Goal: Task Accomplishment & Management: Manage account settings

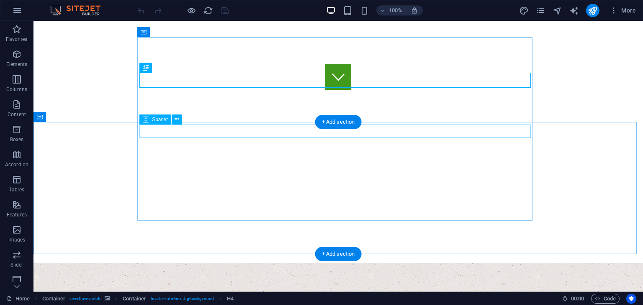
scroll to position [368, 0]
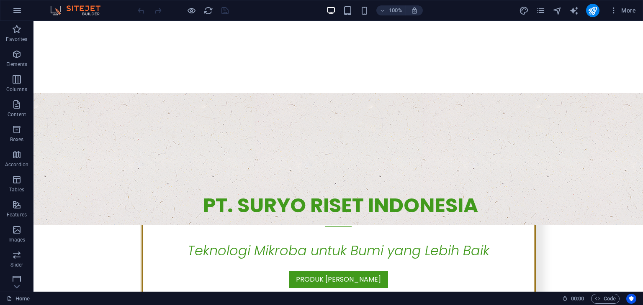
click at [543, 17] on div "100% More" at bounding box center [321, 10] width 642 height 20
click at [541, 12] on icon "pages" at bounding box center [541, 11] width 10 height 10
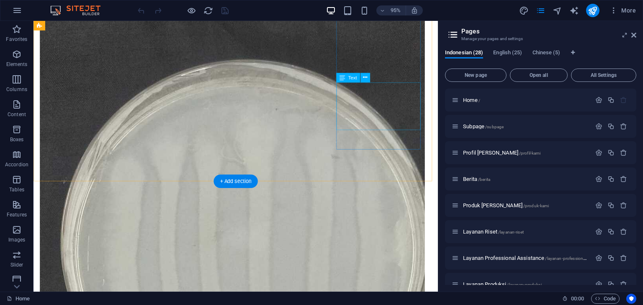
scroll to position [7776, 0]
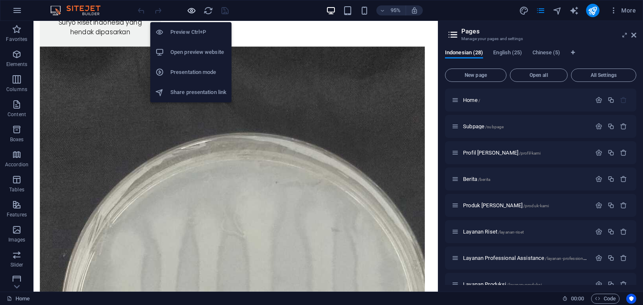
click at [190, 10] on icon "button" at bounding box center [192, 11] width 10 height 10
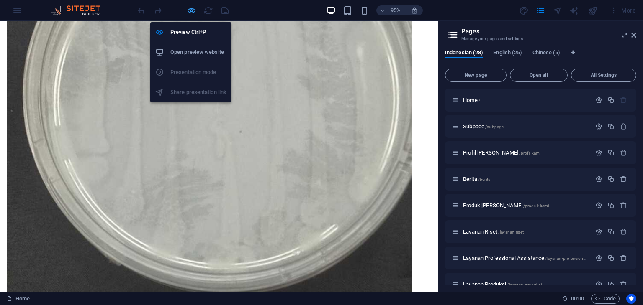
scroll to position [5673, 0]
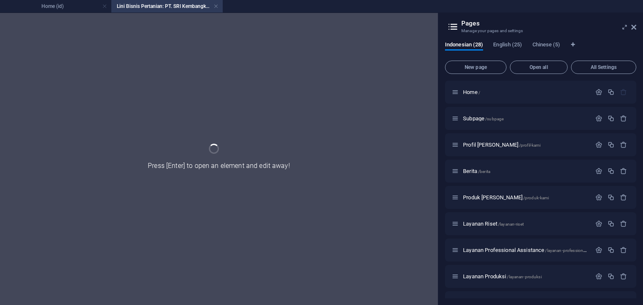
scroll to position [0, 0]
drag, startPoint x: 296, startPoint y: 91, endPoint x: 105, endPoint y: 8, distance: 208.0
click at [105, 13] on div "Home (id) Lini Bisnis Pertanian: PT. SRI Kembangkan Sektor Perikanan untuk Dive…" at bounding box center [219, 159] width 438 height 292
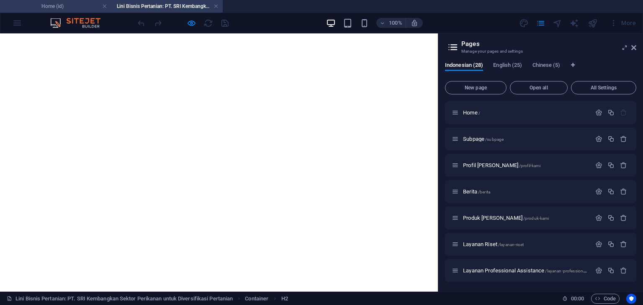
drag, startPoint x: 81, startPoint y: 9, endPoint x: 298, endPoint y: 117, distance: 242.1
click at [81, 9] on h4 "Home (id)" at bounding box center [55, 6] width 111 height 9
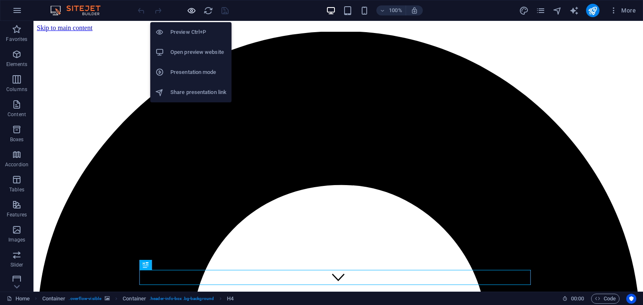
click at [190, 10] on icon "button" at bounding box center [192, 11] width 10 height 10
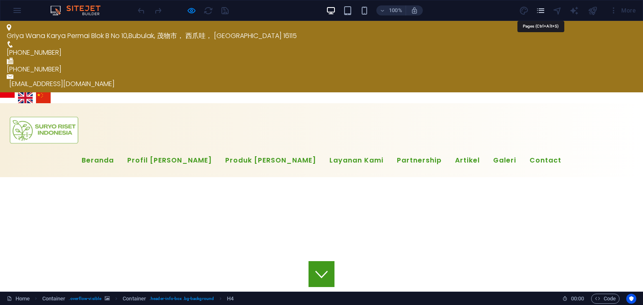
click at [544, 14] on icon "pages" at bounding box center [541, 11] width 10 height 10
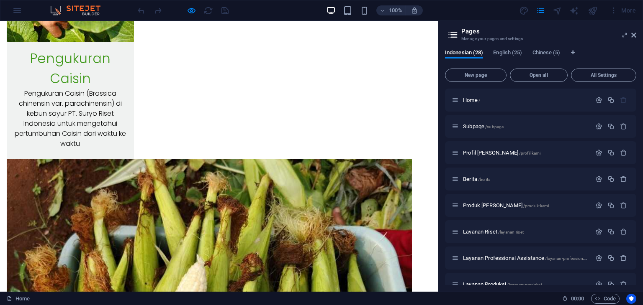
scroll to position [5699, 0]
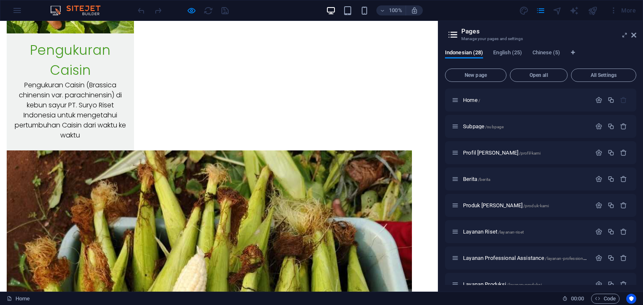
drag, startPoint x: 433, startPoint y: 63, endPoint x: 441, endPoint y: 280, distance: 216.9
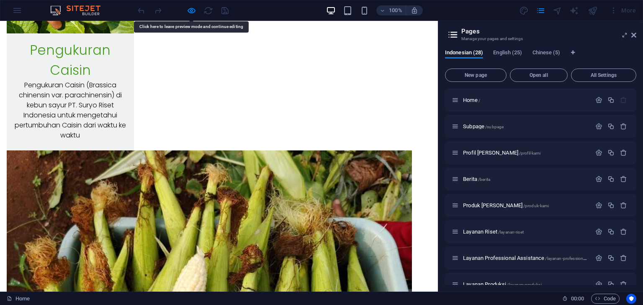
drag, startPoint x: 360, startPoint y: 187, endPoint x: 335, endPoint y: 234, distance: 53.9
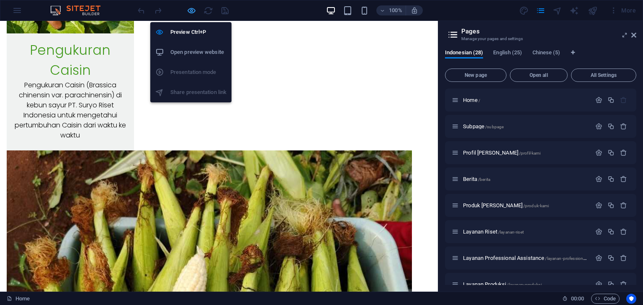
click at [188, 10] on icon "button" at bounding box center [192, 11] width 10 height 10
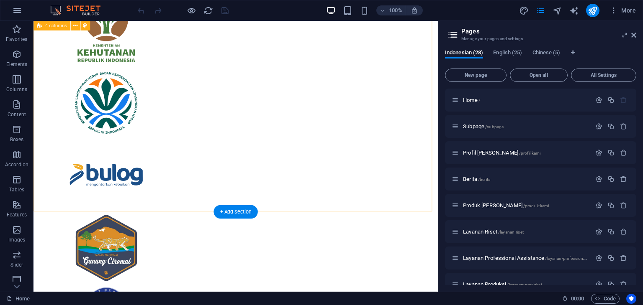
scroll to position [7802, 0]
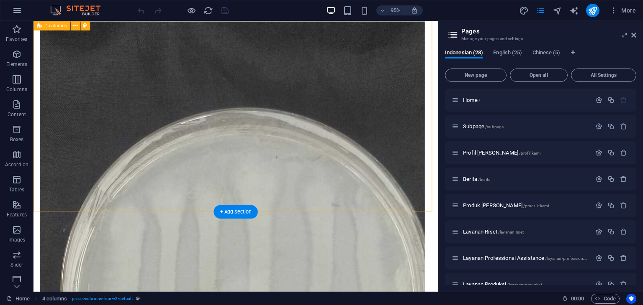
drag, startPoint x: 349, startPoint y: 183, endPoint x: 345, endPoint y: 181, distance: 4.5
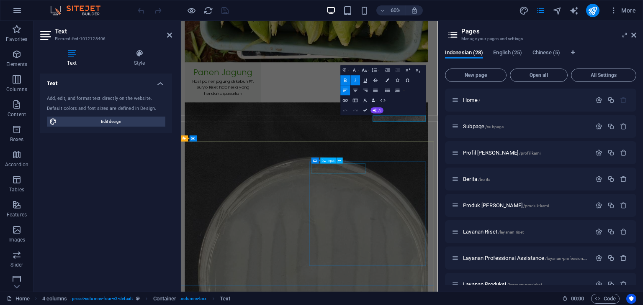
scroll to position [7935, 0]
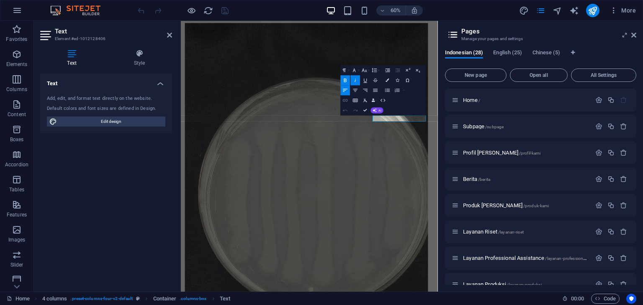
click at [346, 100] on icon "button" at bounding box center [345, 100] width 6 height 6
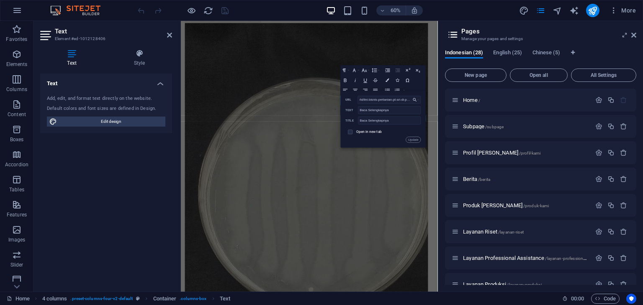
scroll to position [0, 25]
click at [400, 101] on input "/id/lini-bisnis-pertanian-pt-sri-di-perikanan-lele" at bounding box center [389, 100] width 63 height 8
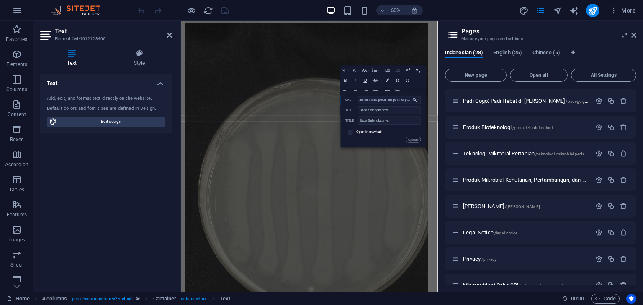
scroll to position [568, 0]
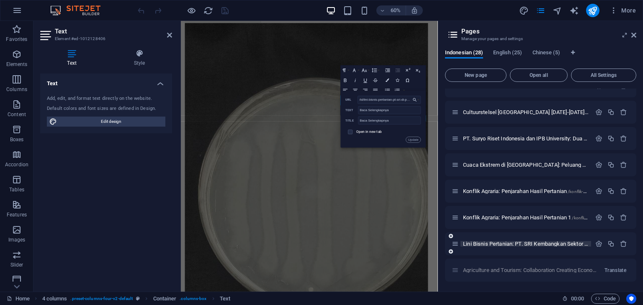
click at [567, 243] on span "Lini Bisnis Pertanian: PT. SRI Kembangkan Sektor Perikanan untuk Diversifikasi …" at bounding box center [615, 244] width 304 height 6
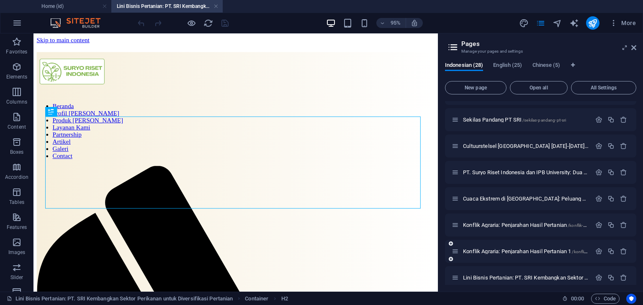
scroll to position [0, 0]
click at [595, 251] on icon "button" at bounding box center [598, 251] width 7 height 7
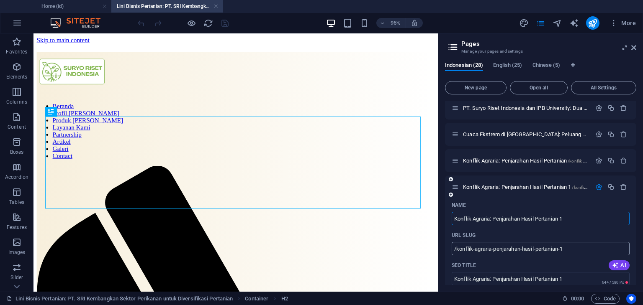
scroll to position [611, 0]
click at [597, 188] on icon "button" at bounding box center [598, 187] width 7 height 7
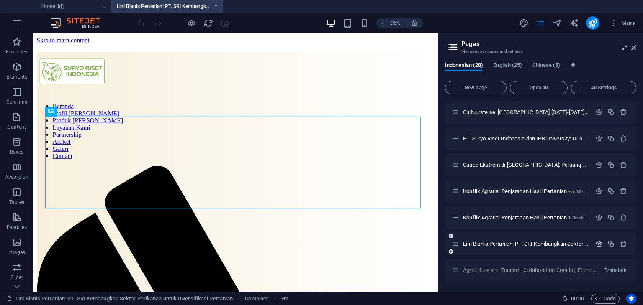
click at [596, 241] on icon "button" at bounding box center [598, 244] width 7 height 7
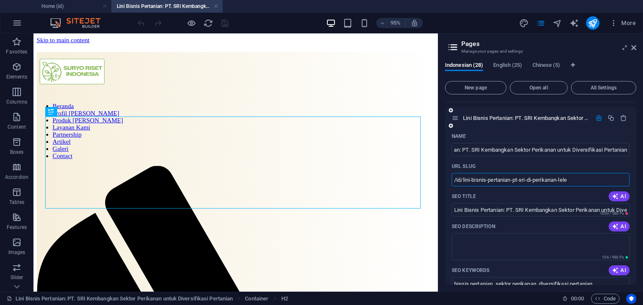
scroll to position [0, 0]
drag, startPoint x: 572, startPoint y: 182, endPoint x: 439, endPoint y: 179, distance: 133.1
click at [439, 179] on aside "Pages Manage your pages and settings Indonesian (28) English (25) Chinese (5) N…" at bounding box center [540, 162] width 205 height 259
click at [76, 5] on h4 "Home (id)" at bounding box center [55, 6] width 111 height 9
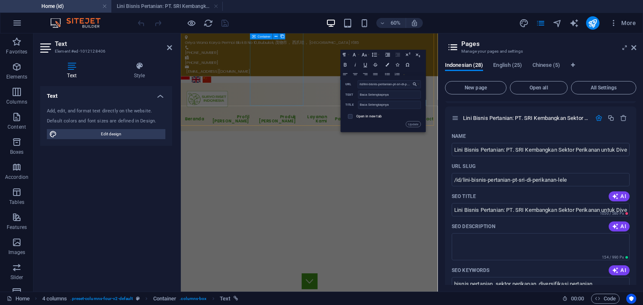
scroll to position [7969, 0]
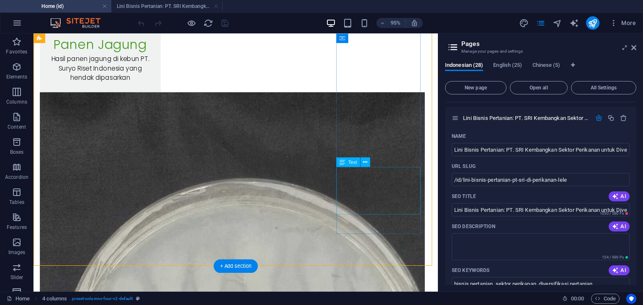
scroll to position [7730, 0]
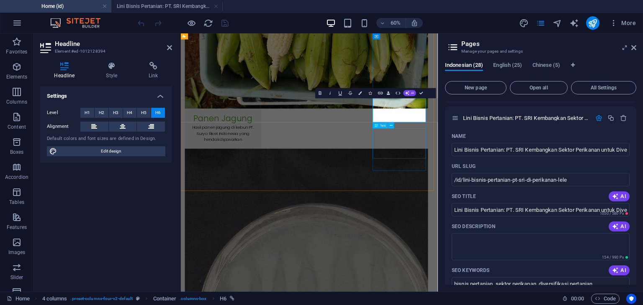
scroll to position [7857, 0]
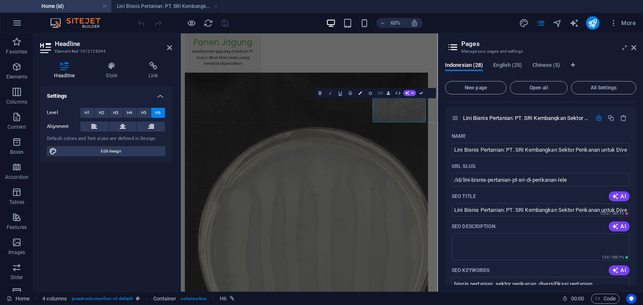
click at [380, 95] on icon "button" at bounding box center [380, 93] width 6 height 6
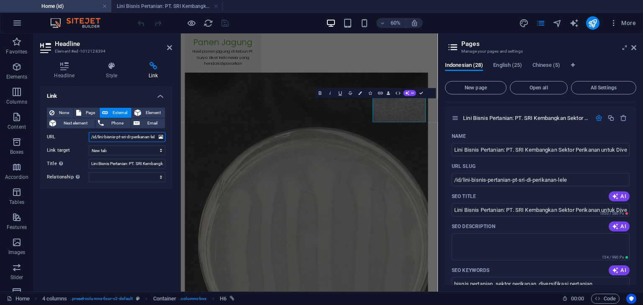
click at [126, 138] on input "/id/lini-bisnis-pt-sri-di-perikanan-lele" at bounding box center [127, 137] width 77 height 10
drag, startPoint x: 577, startPoint y: 176, endPoint x: 443, endPoint y: 180, distance: 134.4
click at [443, 180] on div "Indonesian (28) English (25) Chinese (5) New page Open all All Settings Home / …" at bounding box center [540, 173] width 205 height 237
click at [111, 136] on input "/id/lini-bisnis-pt-sri-di-perikanan-lele" at bounding box center [127, 137] width 77 height 10
paste input "ertanian-p"
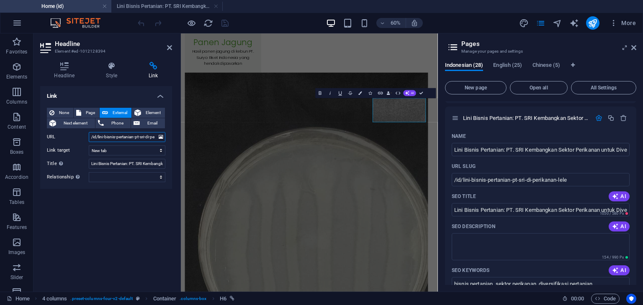
scroll to position [0, 22]
click at [118, 138] on input "/id/lini-bisnis-pertanian-pt-sri-di-perikanan-lele" at bounding box center [127, 137] width 77 height 10
type input "/id/lini-bisnis-pertanian-pt-sri-di-perikanan-lele"
click at [223, 23] on icon "save" at bounding box center [225, 23] width 10 height 10
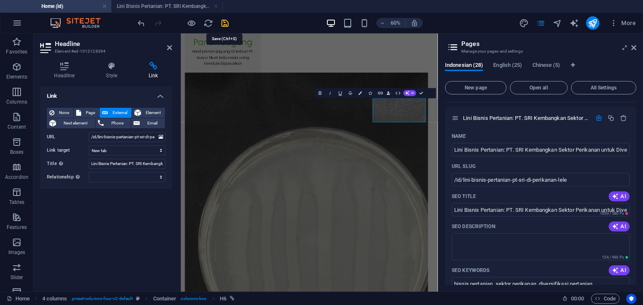
scroll to position [7709, 0]
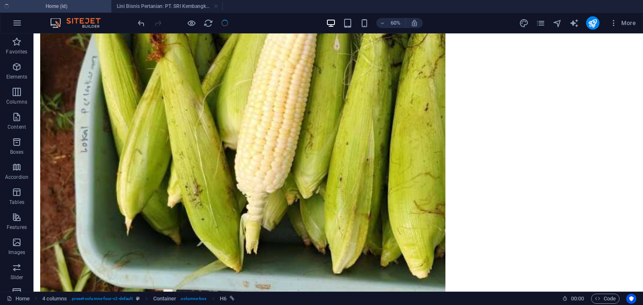
select select "Content 3"
checkbox input "false"
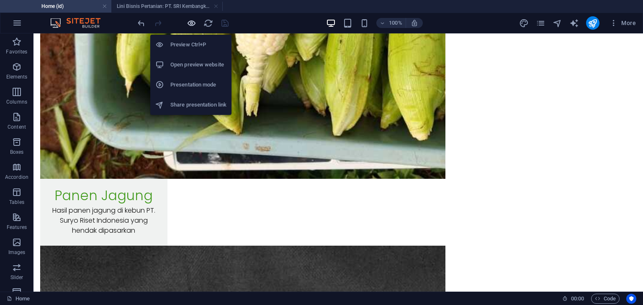
click at [188, 23] on icon "button" at bounding box center [192, 23] width 10 height 10
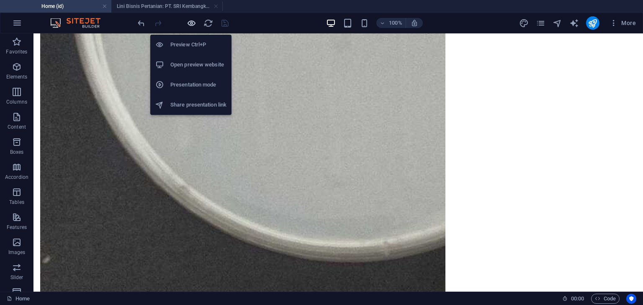
scroll to position [5617, 0]
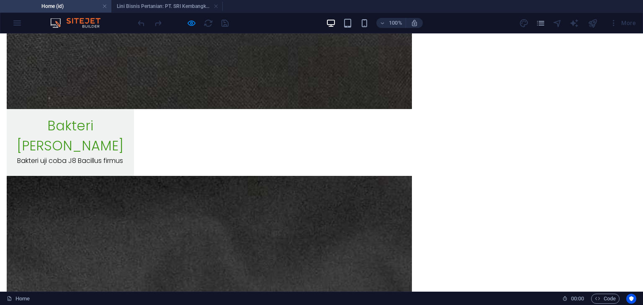
scroll to position [0, 0]
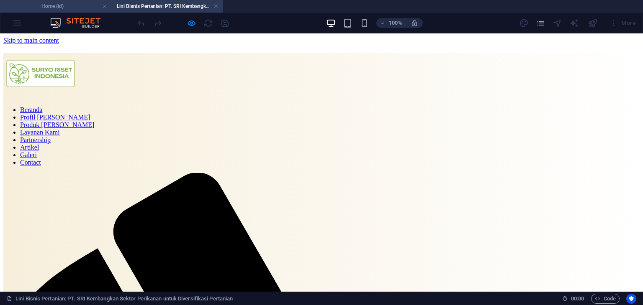
click at [85, 9] on h4 "Home (id)" at bounding box center [55, 6] width 111 height 9
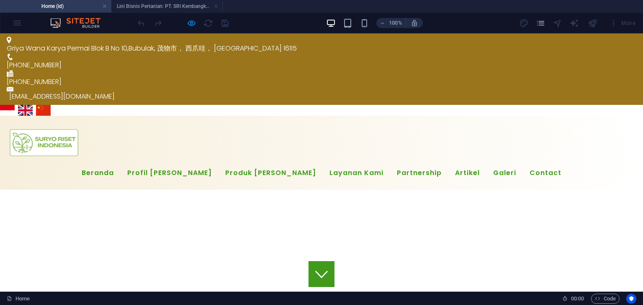
scroll to position [5617, 0]
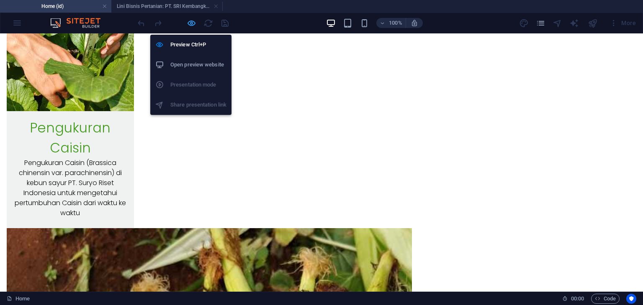
click at [187, 21] on icon "button" at bounding box center [192, 23] width 10 height 10
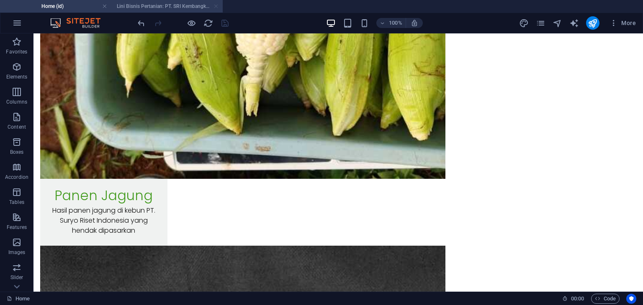
click at [218, 5] on link at bounding box center [215, 7] width 5 height 8
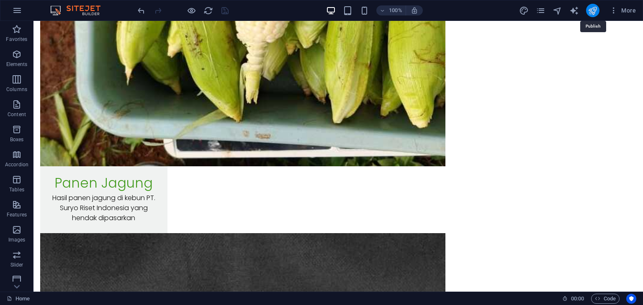
click at [589, 15] on icon "publish" at bounding box center [592, 11] width 10 height 10
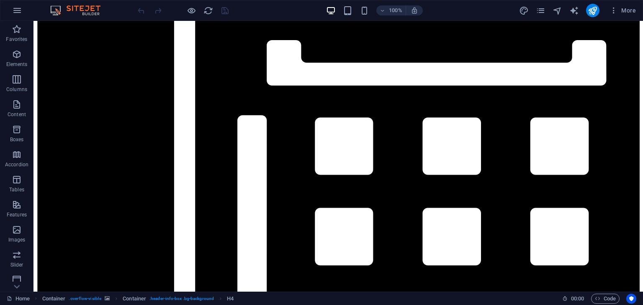
scroll to position [2038, 0]
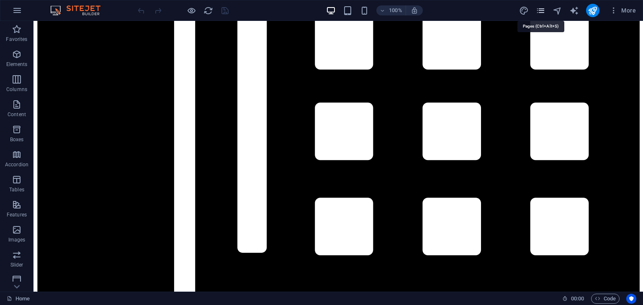
click at [543, 11] on icon "pages" at bounding box center [541, 11] width 10 height 10
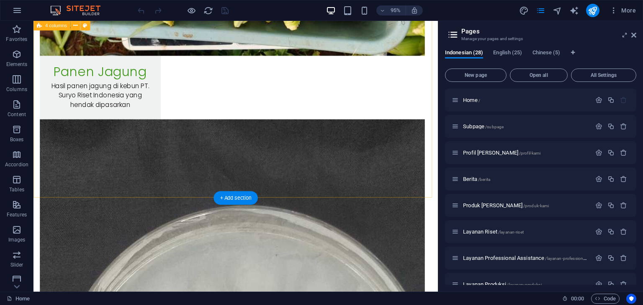
scroll to position [7835, 0]
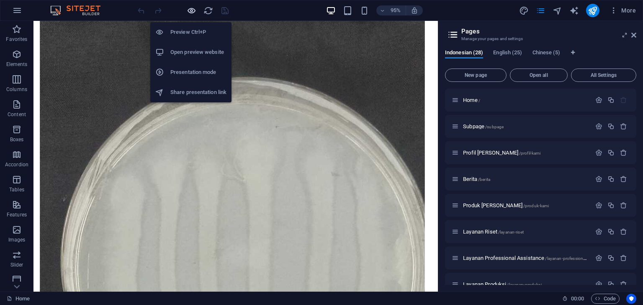
click at [191, 8] on icon "button" at bounding box center [192, 11] width 10 height 10
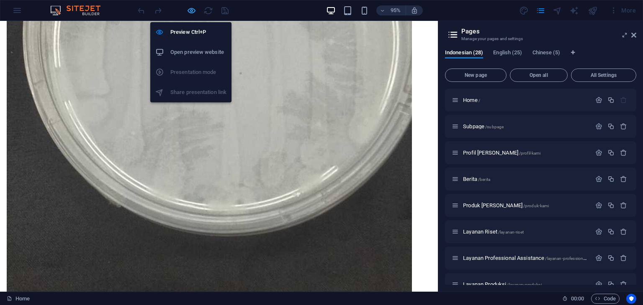
scroll to position [5731, 0]
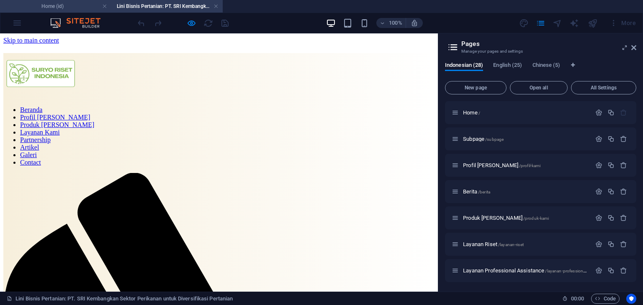
scroll to position [0, 0]
click at [189, 106] on nav "Beranda Profil Kami Produk Kami Layanan Kami Partnership Artikel Galeri Contact" at bounding box center [218, 136] width 431 height 60
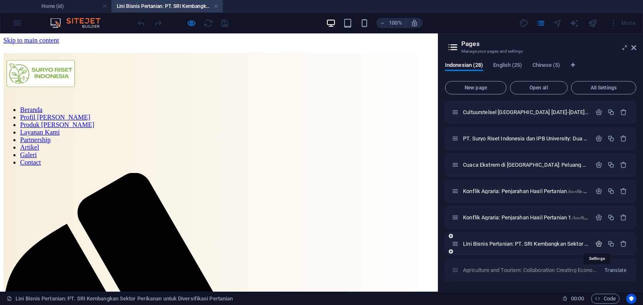
click at [595, 241] on icon "button" at bounding box center [598, 244] width 7 height 7
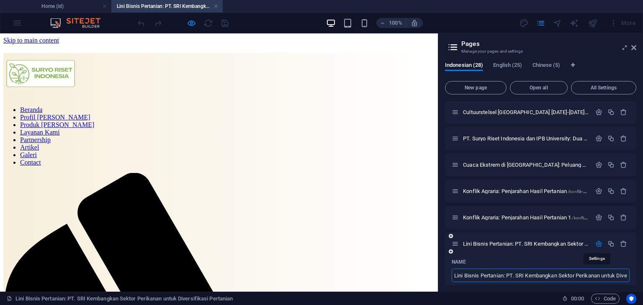
scroll to position [0, 49]
click at [78, 7] on h4 "Home (id)" at bounding box center [55, 6] width 111 height 9
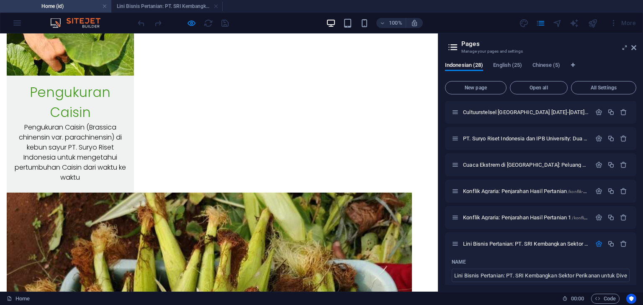
scroll to position [5640, 0]
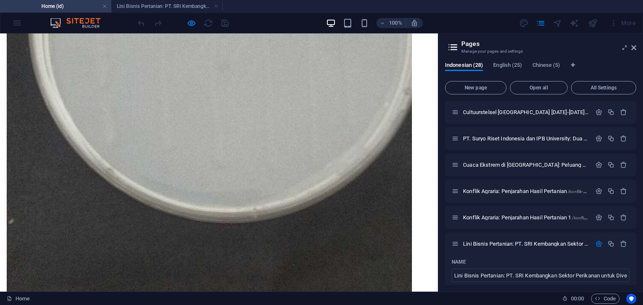
scroll to position [0, 0]
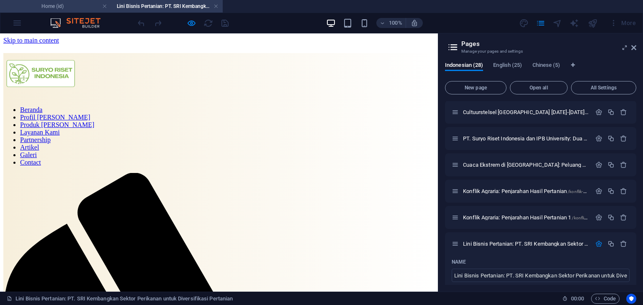
click at [87, 9] on h4 "Home (id)" at bounding box center [55, 6] width 111 height 9
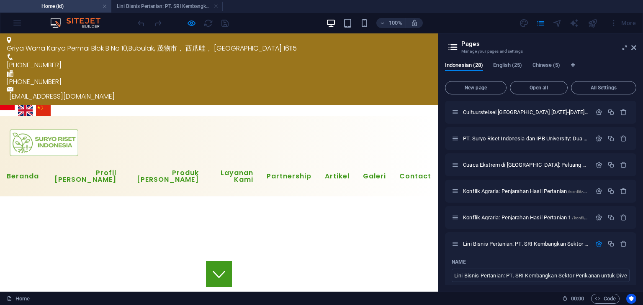
scroll to position [5640, 0]
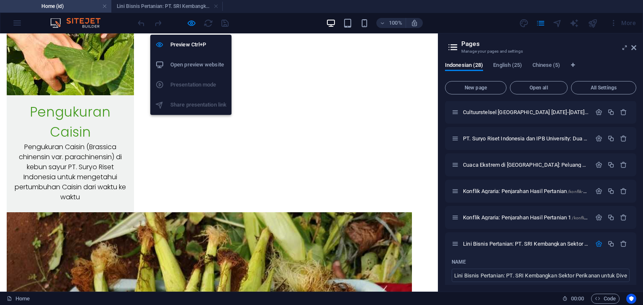
click at [196, 24] on icon "button" at bounding box center [192, 23] width 10 height 10
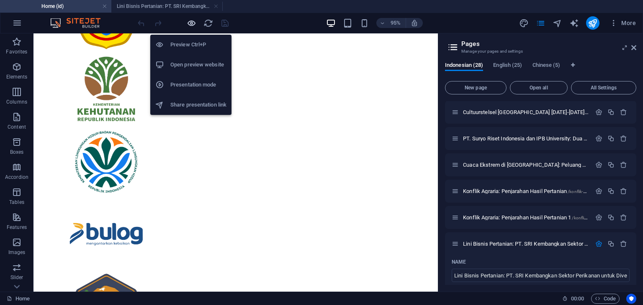
scroll to position [7743, 0]
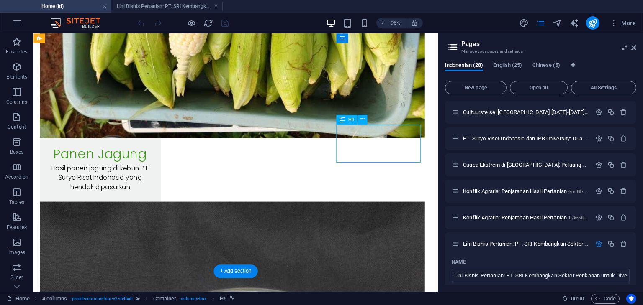
select select "27"
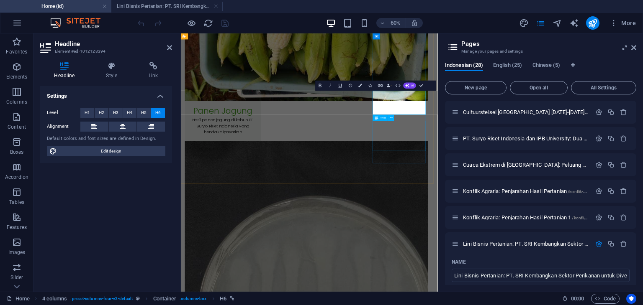
scroll to position [7870, 0]
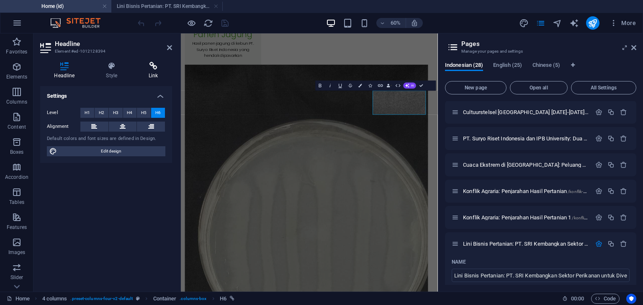
click at [149, 71] on h4 "Link" at bounding box center [153, 71] width 37 height 18
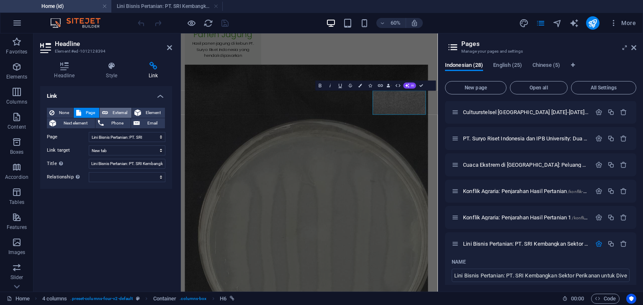
click at [117, 113] on span "External" at bounding box center [119, 113] width 18 height 10
click at [89, 114] on span "Page" at bounding box center [90, 113] width 13 height 10
select select
click at [152, 136] on select "Home Subpage Profil Kami Berita Produk Kami Layanan Riset Layanan Professional …" at bounding box center [127, 137] width 77 height 10
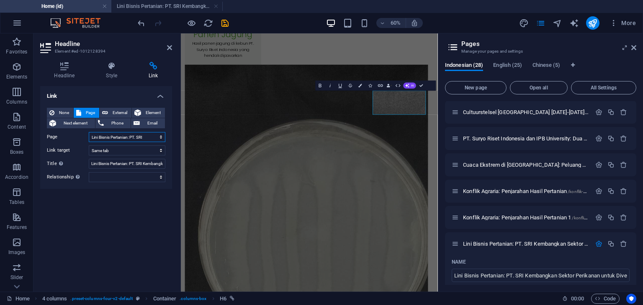
click at [89, 132] on select "Home Subpage Profil Kami Berita Produk Kami Layanan Riset Layanan Professional …" at bounding box center [127, 137] width 77 height 10
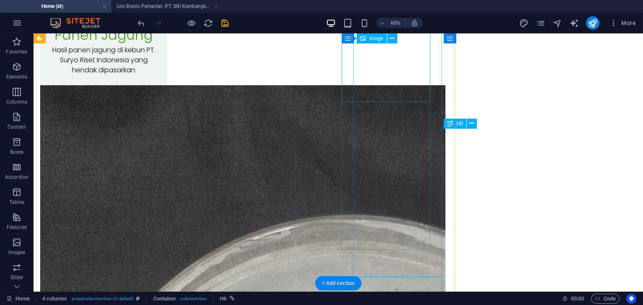
scroll to position [7722, 0]
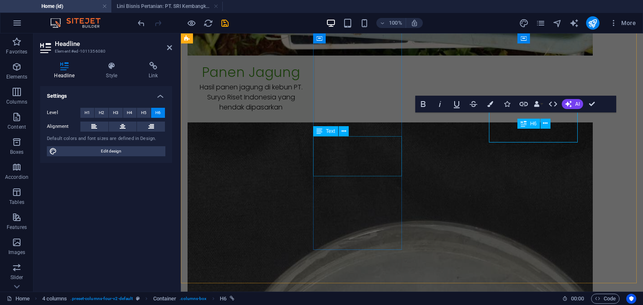
scroll to position [7732, 0]
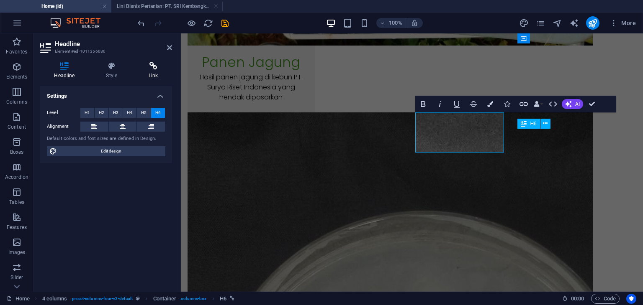
click at [147, 69] on icon at bounding box center [153, 66] width 37 height 8
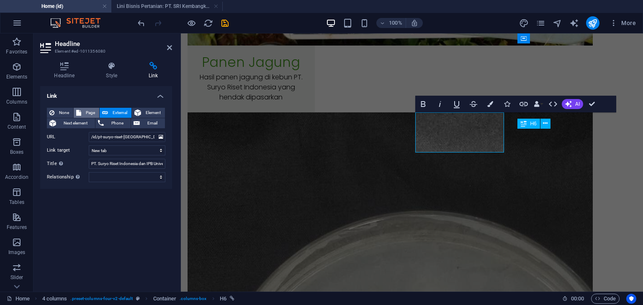
click at [87, 113] on span "Page" at bounding box center [90, 113] width 13 height 10
select select
click at [109, 114] on button "External" at bounding box center [116, 113] width 32 height 10
select select "blank"
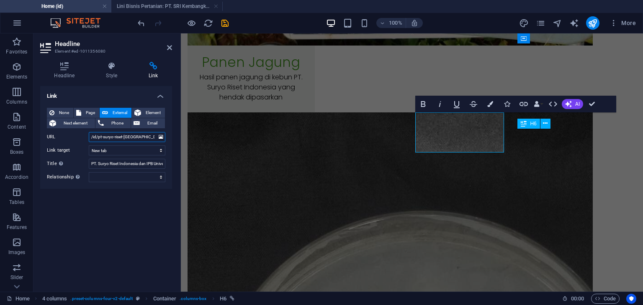
click at [148, 141] on input "/id/pt-suryo-riset-indonesia-dan-ipb-university" at bounding box center [127, 137] width 77 height 10
select select
click at [86, 110] on span "Page" at bounding box center [90, 113] width 13 height 10
select select
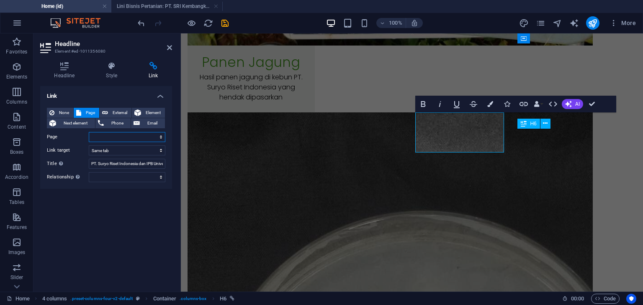
click at [131, 134] on select "Home Subpage Profil Kami Berita Produk Kami Layanan Riset Layanan Professional …" at bounding box center [127, 137] width 77 height 10
select select "23"
click at [89, 132] on select "Home Subpage Profil Kami Berita Produk Kami Layanan Riset Layanan Professional …" at bounding box center [127, 137] width 77 height 10
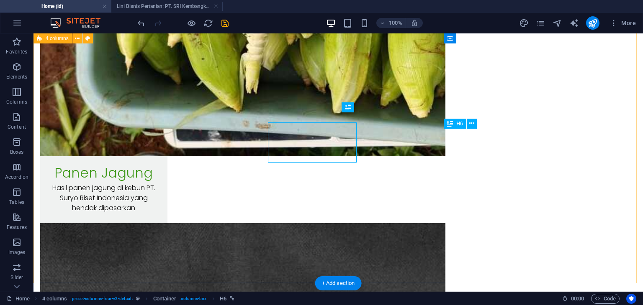
scroll to position [7722, 0]
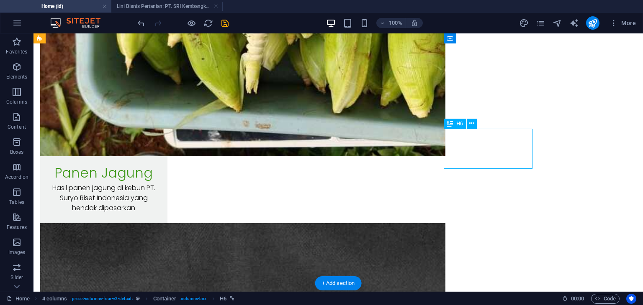
select select "27"
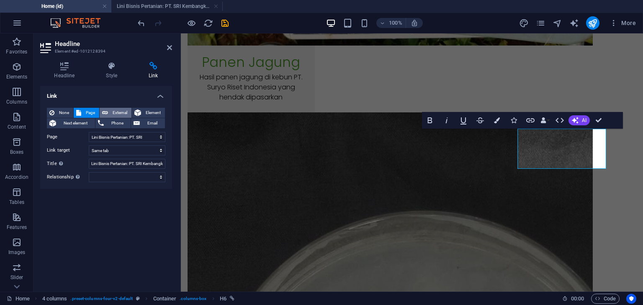
click at [110, 110] on span "External" at bounding box center [119, 113] width 18 height 10
select select "blank"
click at [135, 135] on input "/id/lini-bisnis-pertanian-pt-sri-di-perikanan-lele" at bounding box center [127, 137] width 77 height 10
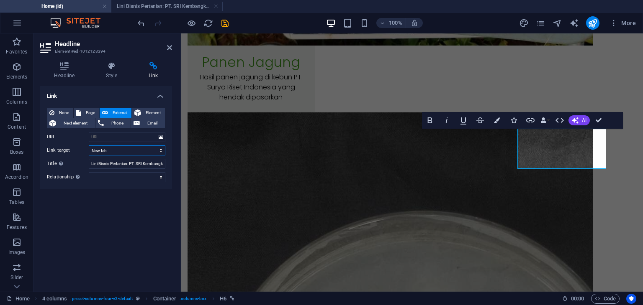
click at [146, 149] on select "New tab Same tab Overlay" at bounding box center [127, 151] width 77 height 10
click at [141, 152] on select "New tab Same tab Overlay" at bounding box center [127, 151] width 77 height 10
click at [128, 164] on input "Lini Bisnis Pertanian: PT. SRI Kembangkan Perikanan Lele untuk Diversifikasi Pe…" at bounding box center [127, 164] width 77 height 10
click at [85, 116] on span "Page" at bounding box center [90, 113] width 13 height 10
select select
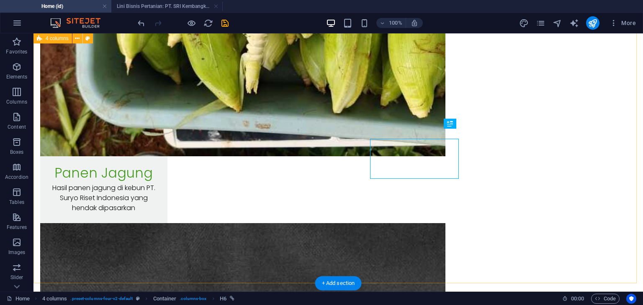
scroll to position [7722, 0]
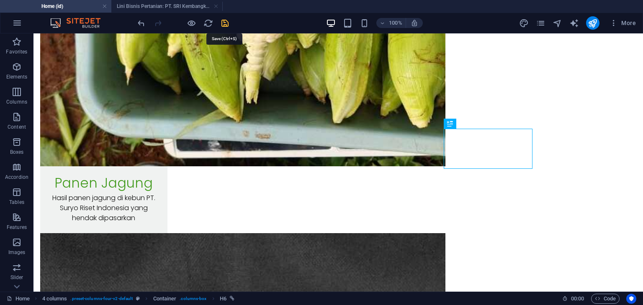
click at [221, 24] on icon "save" at bounding box center [225, 23] width 10 height 10
select select "Content 3"
checkbox input "false"
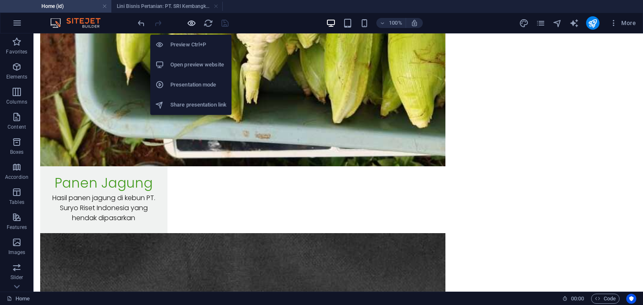
click at [187, 23] on icon "button" at bounding box center [192, 23] width 10 height 10
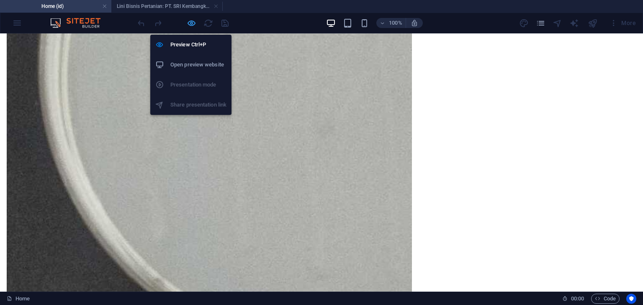
scroll to position [5629, 0]
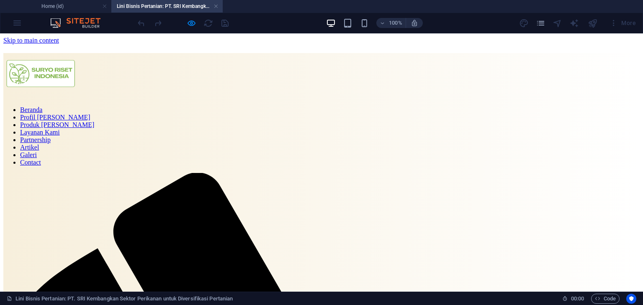
scroll to position [0, 0]
click at [81, 3] on h4 "Home (id)" at bounding box center [55, 6] width 111 height 9
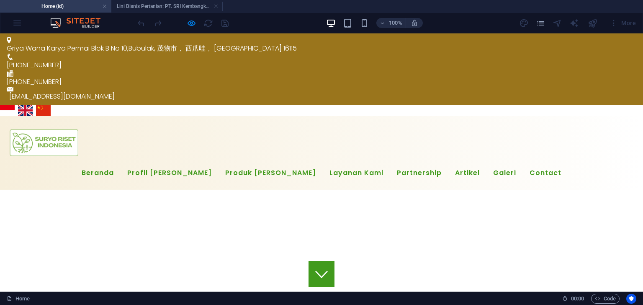
scroll to position [5629, 0]
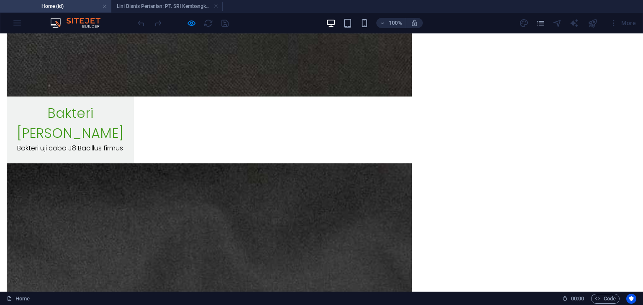
scroll to position [0, 0]
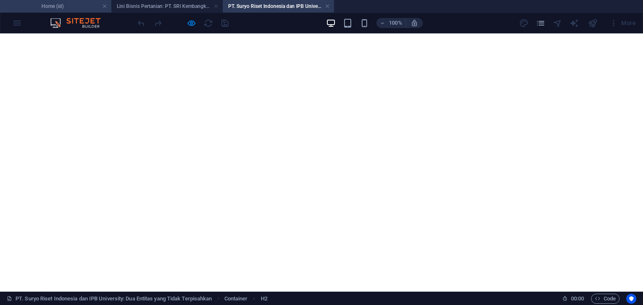
click at [76, 9] on h4 "Home (id)" at bounding box center [55, 6] width 111 height 9
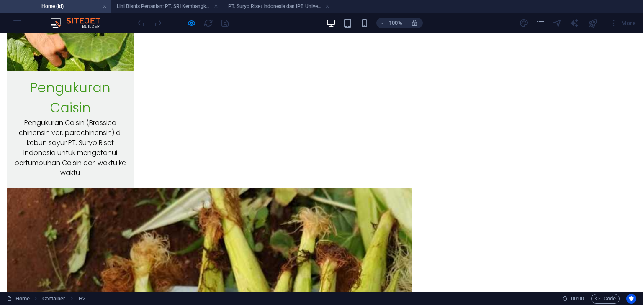
click at [199, 27] on div at bounding box center [183, 22] width 94 height 13
click at [196, 26] on div at bounding box center [183, 22] width 94 height 13
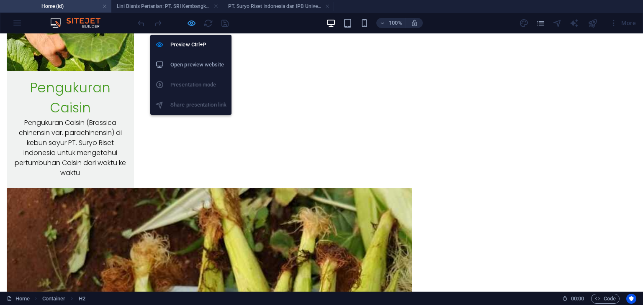
click at [191, 22] on icon "button" at bounding box center [192, 23] width 10 height 10
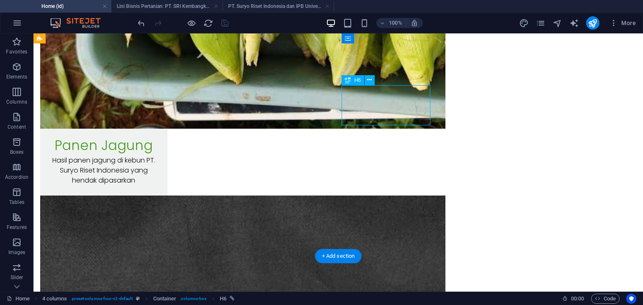
select select "23"
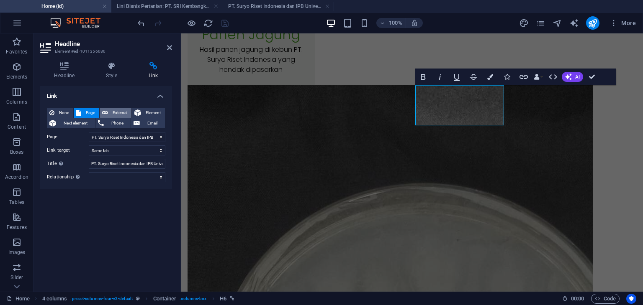
click at [105, 111] on icon at bounding box center [105, 113] width 6 height 10
select select "blank"
click at [118, 149] on select "New tab Same tab Overlay" at bounding box center [127, 151] width 77 height 10
click at [133, 159] on input "PT. Suryo Riset Indonesia dan IPB University: Dua Entitas yang Tidak Terpisahkan" at bounding box center [127, 164] width 77 height 10
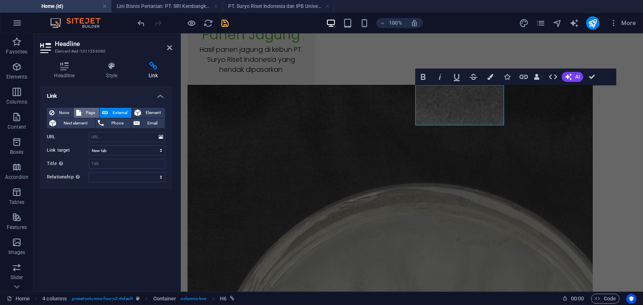
click at [89, 110] on span "Page" at bounding box center [90, 113] width 13 height 10
select select
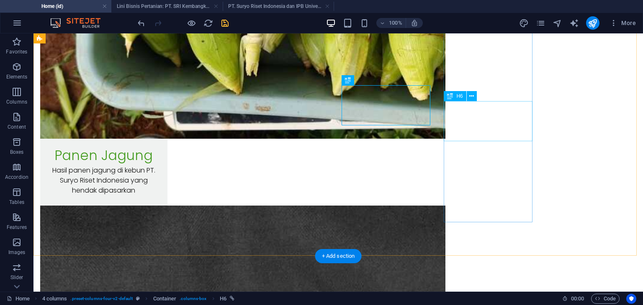
select select "27"
select select
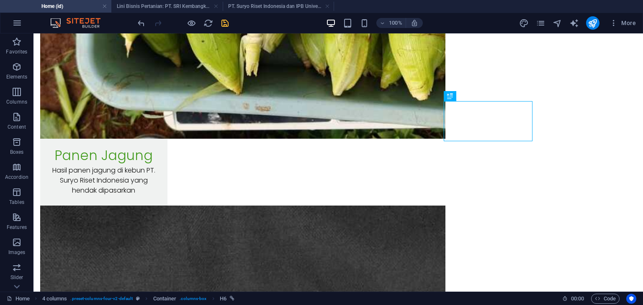
click at [230, 26] on div "100% More" at bounding box center [387, 22] width 503 height 13
click at [226, 26] on icon "save" at bounding box center [225, 23] width 10 height 10
select select "Content 3"
checkbox input "false"
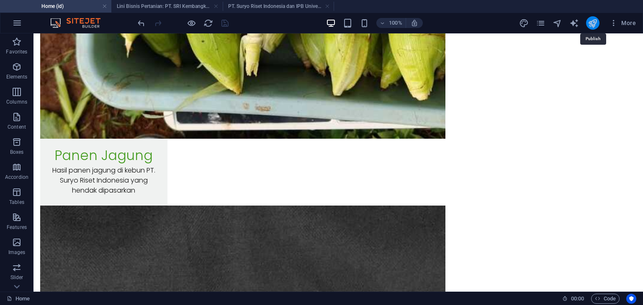
click at [591, 21] on icon "publish" at bounding box center [592, 23] width 10 height 10
